Goal: Contribute content: Add original content to the website for others to see

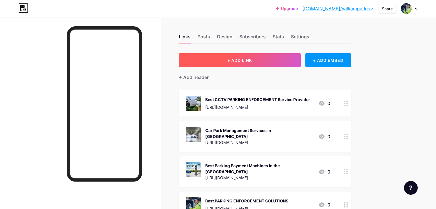
click at [278, 58] on button "+ ADD LINK" at bounding box center [240, 60] width 122 height 14
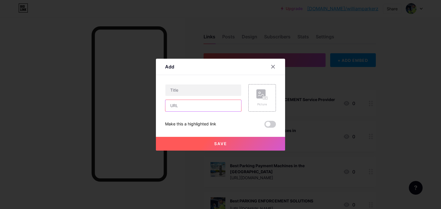
click at [218, 107] on input "text" at bounding box center [203, 105] width 76 height 11
paste input "[URL][DOMAIN_NAME]"
type input "[URL][DOMAIN_NAME]"
click at [184, 93] on input "text" at bounding box center [203, 90] width 76 height 11
paste input "[URL][DOMAIN_NAME]"
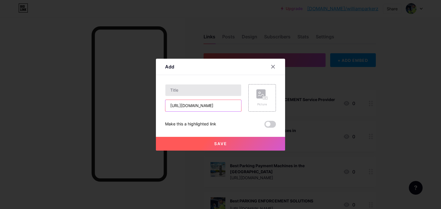
scroll to position [0, 23]
type input "[URL][DOMAIN_NAME]"
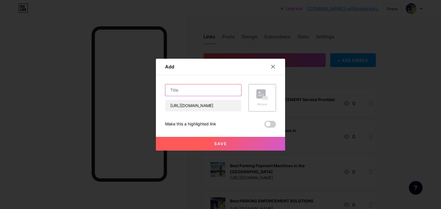
scroll to position [0, 0]
click at [202, 93] on input "text" at bounding box center [203, 90] width 76 height 11
paste input "Self-Ticketing Car Park Management"
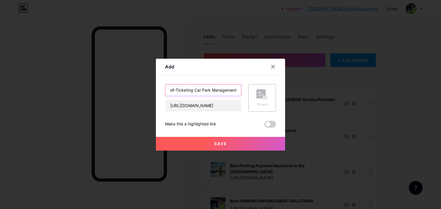
type input "Self-Ticketing Car Park Management"
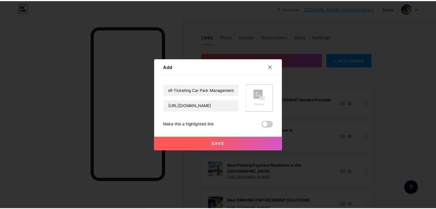
scroll to position [0, 0]
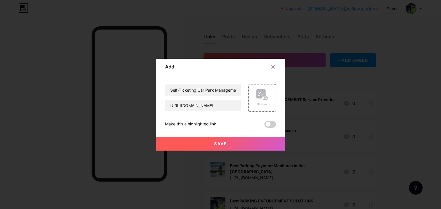
click at [270, 123] on span at bounding box center [269, 124] width 11 height 7
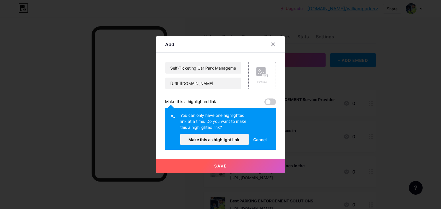
click at [224, 146] on div "You can only have one highlighted link at a time. Do you want to make this a hi…" at bounding box center [220, 129] width 111 height 42
click at [225, 141] on span "Make this as highlight link." at bounding box center [214, 139] width 52 height 5
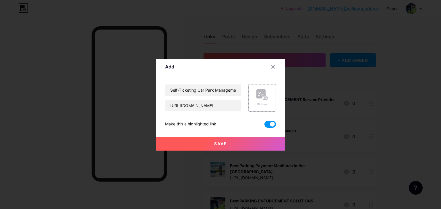
click at [254, 94] on div "Picture" at bounding box center [262, 98] width 28 height 28
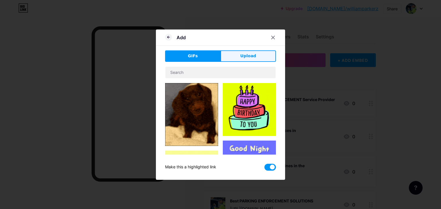
click at [251, 55] on span "Upload" at bounding box center [248, 56] width 16 height 6
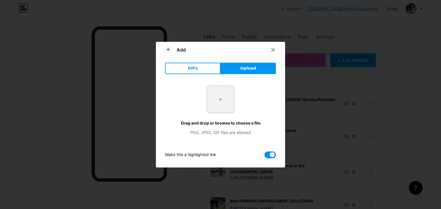
click at [217, 96] on input "file" at bounding box center [220, 99] width 27 height 27
type input "C:\fakepath\self-ticketing-parking-jump.png"
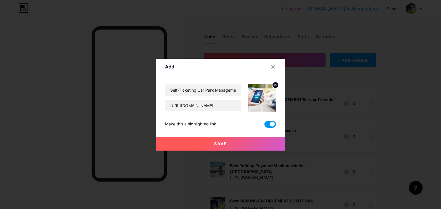
click at [243, 141] on button "Save" at bounding box center [220, 144] width 129 height 14
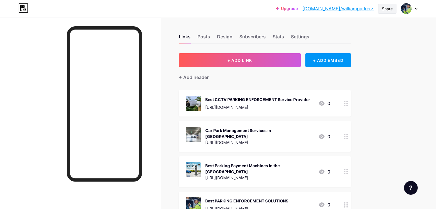
click at [392, 9] on div "Share" at bounding box center [387, 9] width 11 height 6
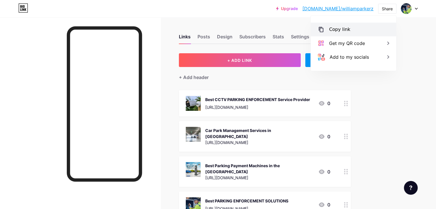
click at [355, 31] on div "Copy link" at bounding box center [353, 30] width 85 height 14
